Goal: Complete application form

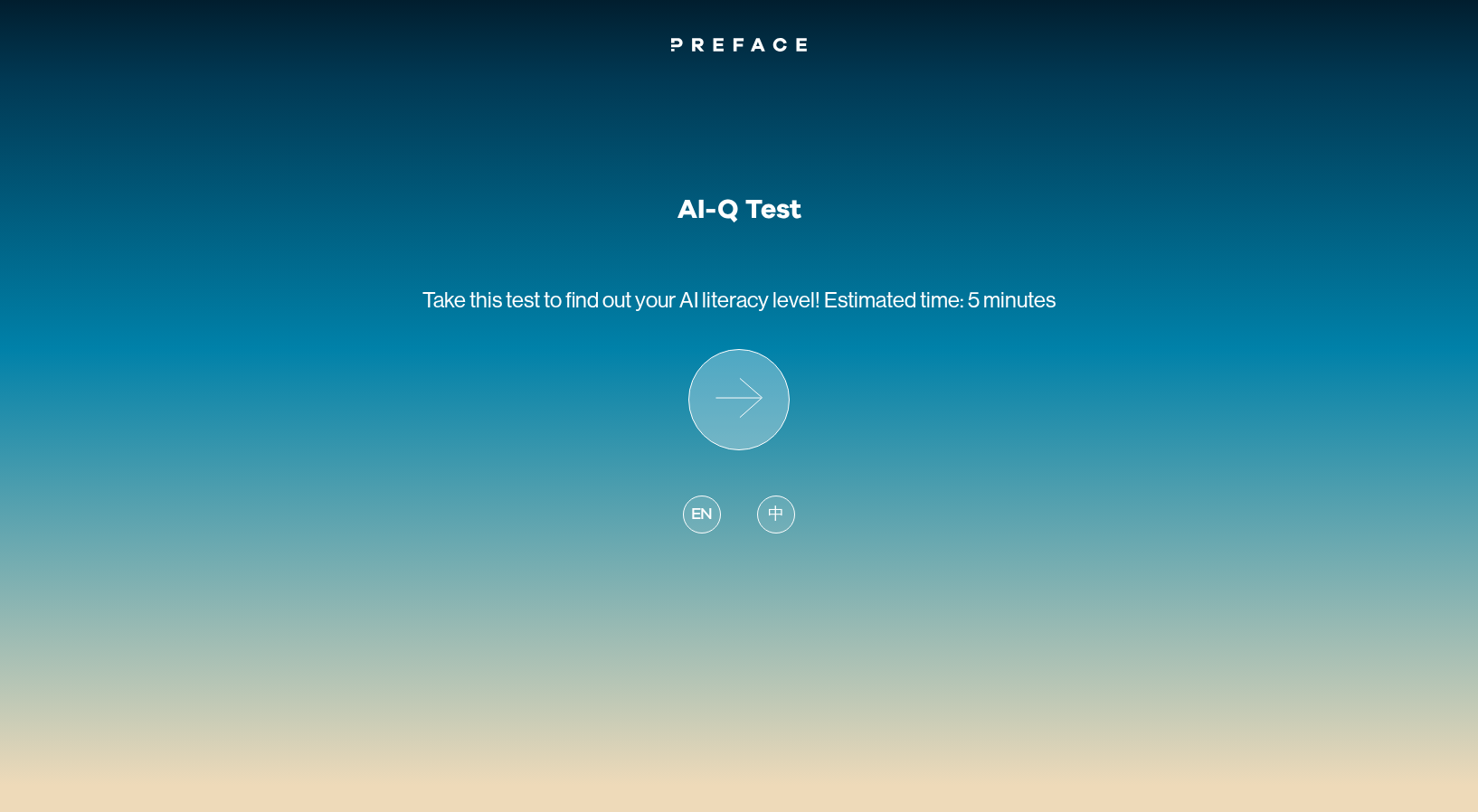
click at [744, 397] on icon at bounding box center [739, 399] width 99 height 99
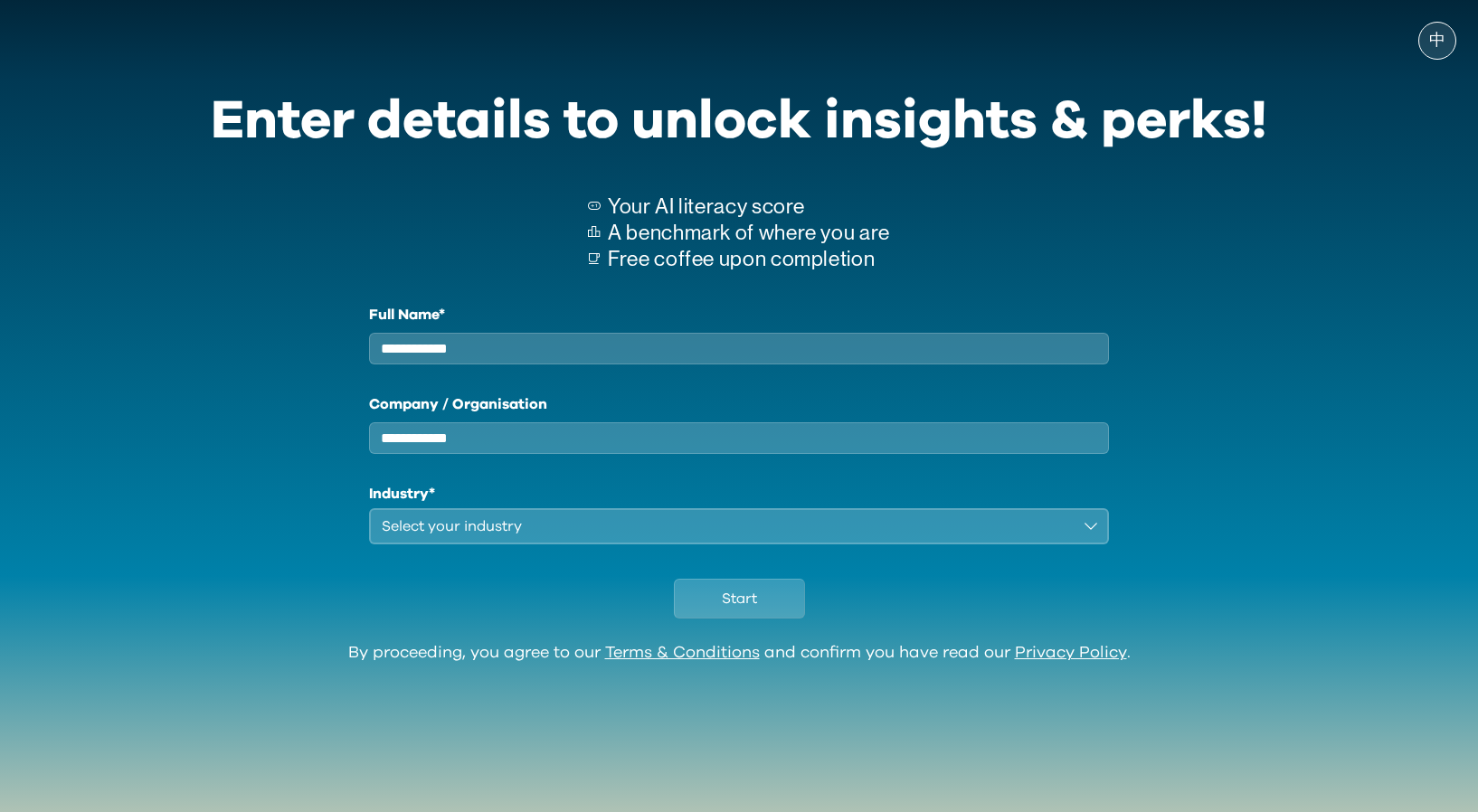
click at [539, 365] on input "Full Name*" at bounding box center [739, 349] width 740 height 32
type input "***"
click at [418, 535] on div "Select your industry" at bounding box center [726, 526] width 689 height 22
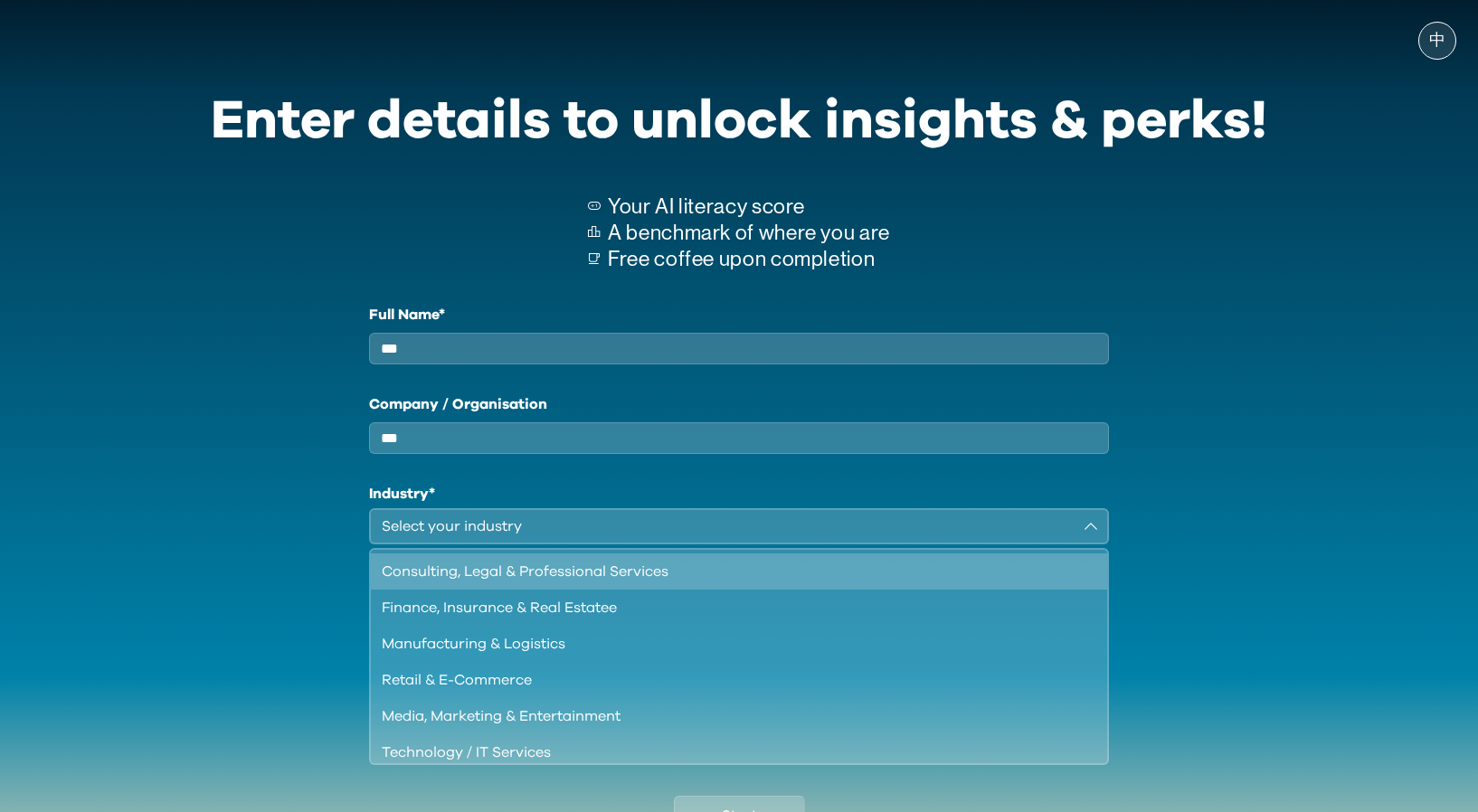
click at [430, 578] on div "Consulting, Legal & Professional Services" at bounding box center [728, 571] width 693 height 22
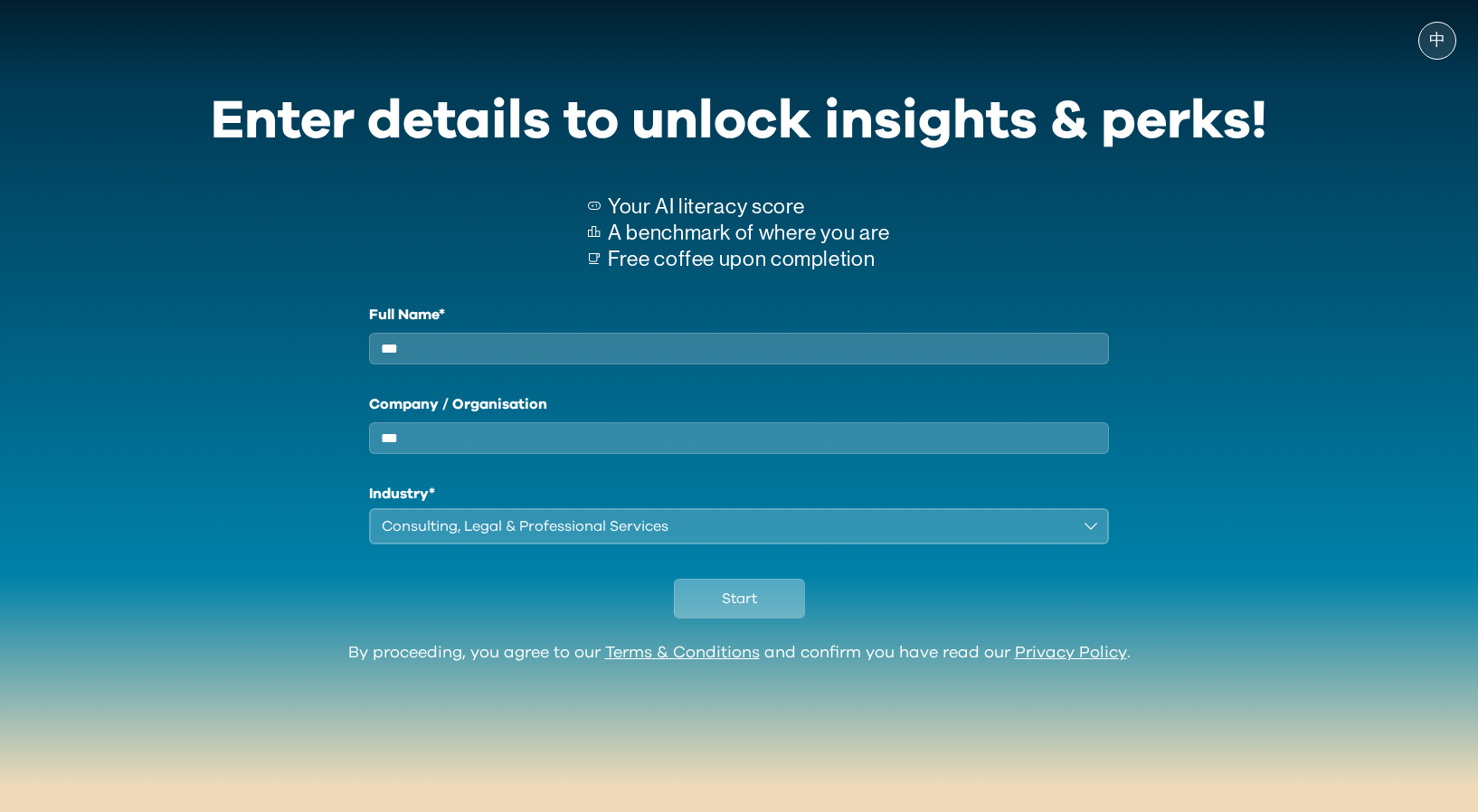
click at [768, 599] on button "Start" at bounding box center [740, 598] width 131 height 39
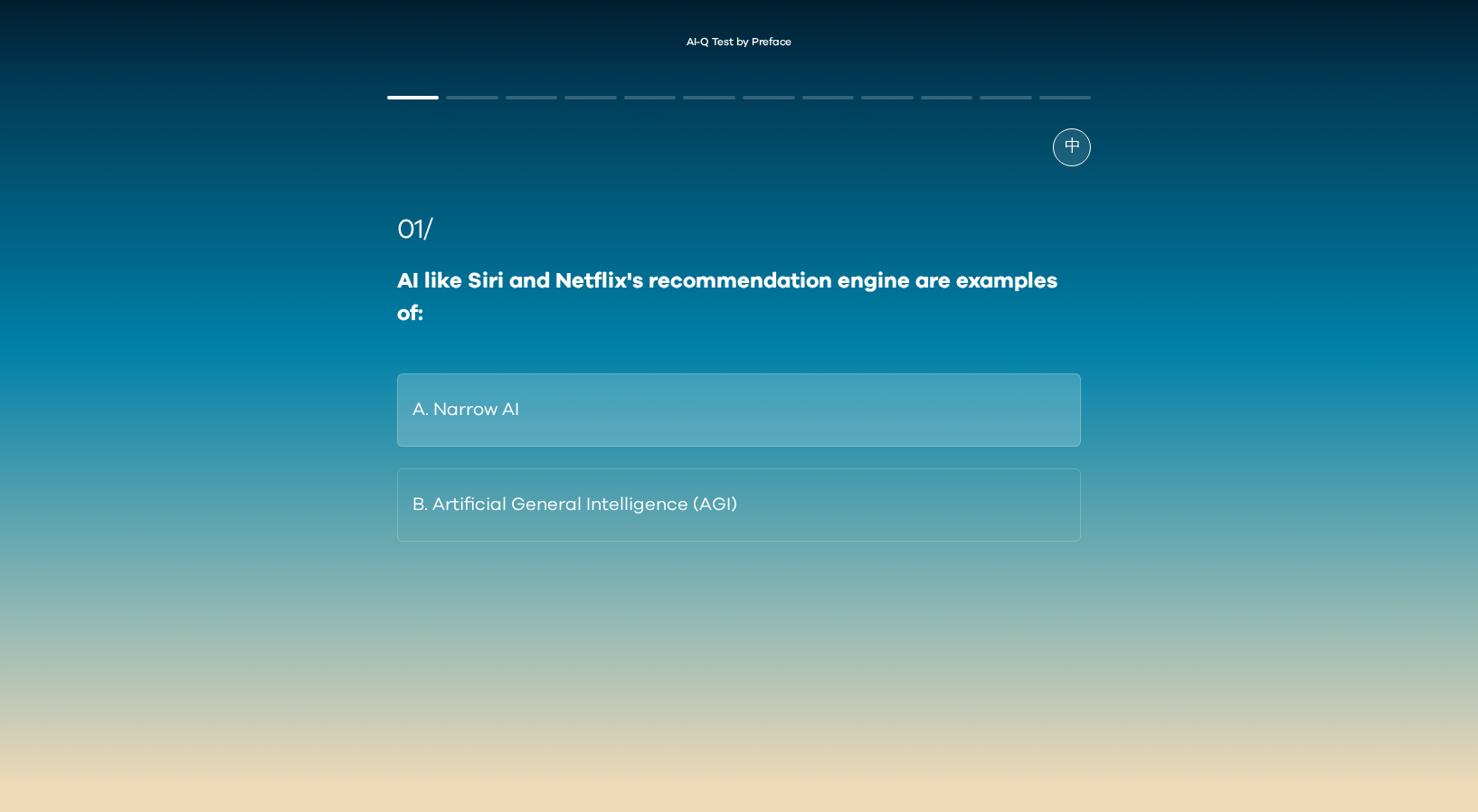
click at [722, 429] on button "A. Narrow AI" at bounding box center [740, 410] width 685 height 73
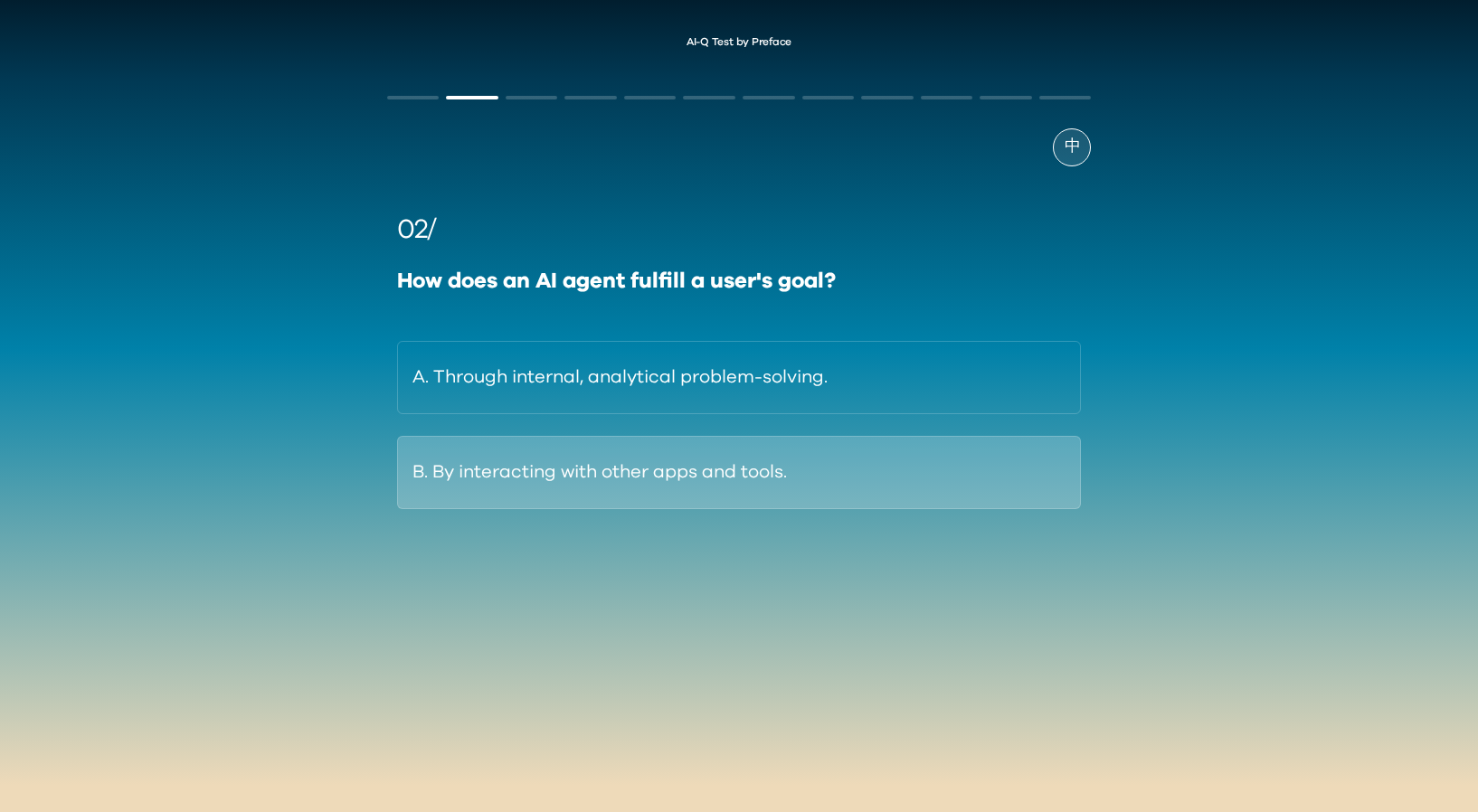
click at [478, 482] on button "B. By interacting with other apps and tools." at bounding box center [740, 473] width 685 height 73
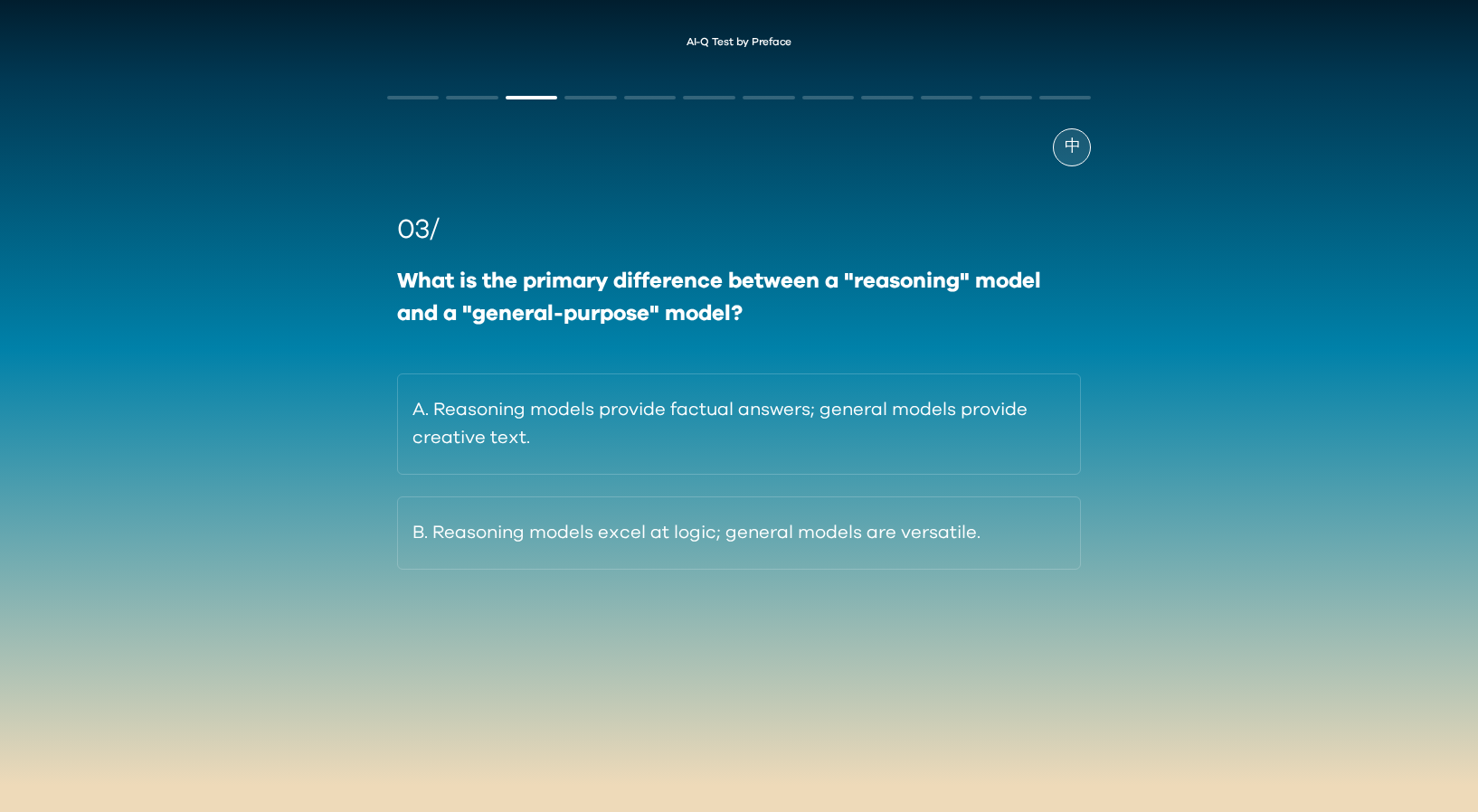
click at [1321, 294] on div "AI-Q Test by Preface 中 03/ What is the primary difference between a "reasoning"…" at bounding box center [739, 345] width 1478 height 655
